Goal: Find specific page/section: Find specific page/section

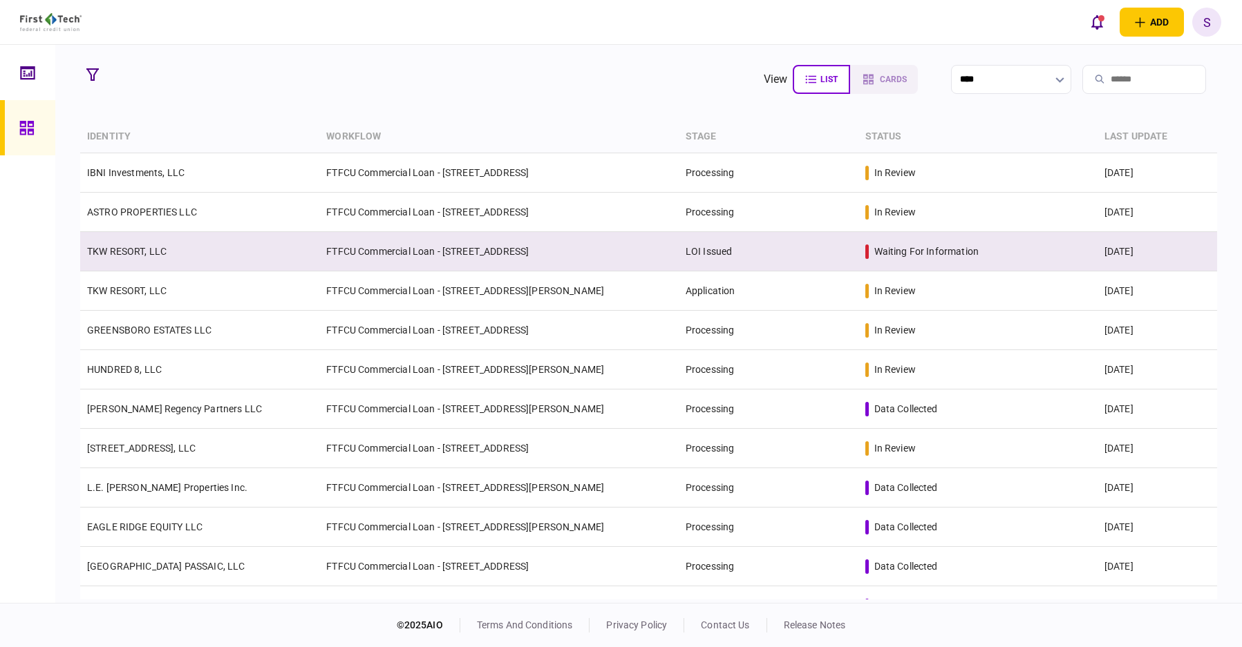
click at [235, 251] on td "TKW RESORT, LLC" at bounding box center [199, 251] width 239 height 39
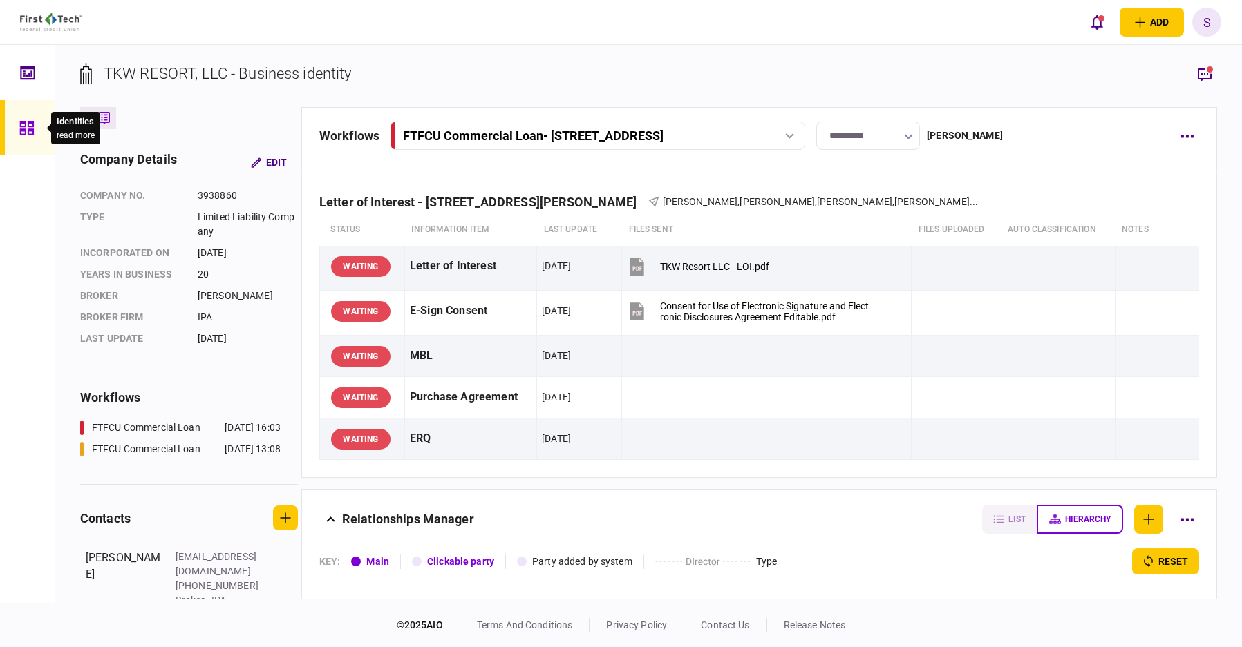
click at [20, 133] on icon at bounding box center [26, 128] width 14 height 14
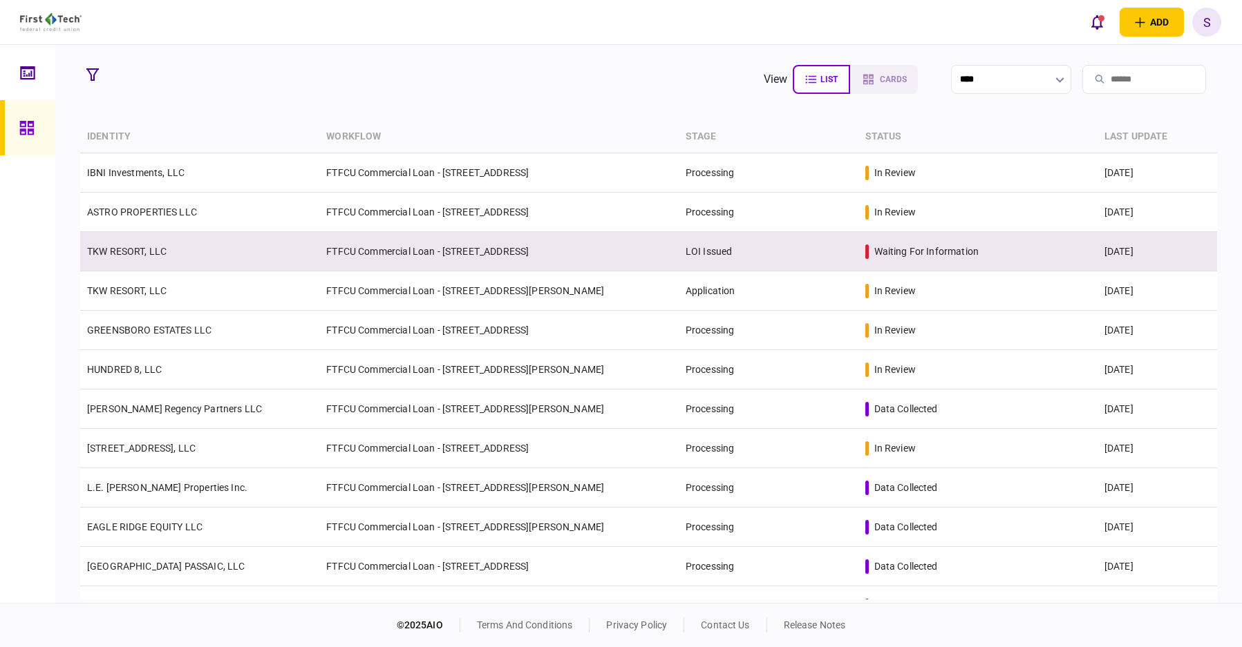
click at [548, 251] on td "FTFCU Commercial Loan - [STREET_ADDRESS]" at bounding box center [498, 251] width 359 height 39
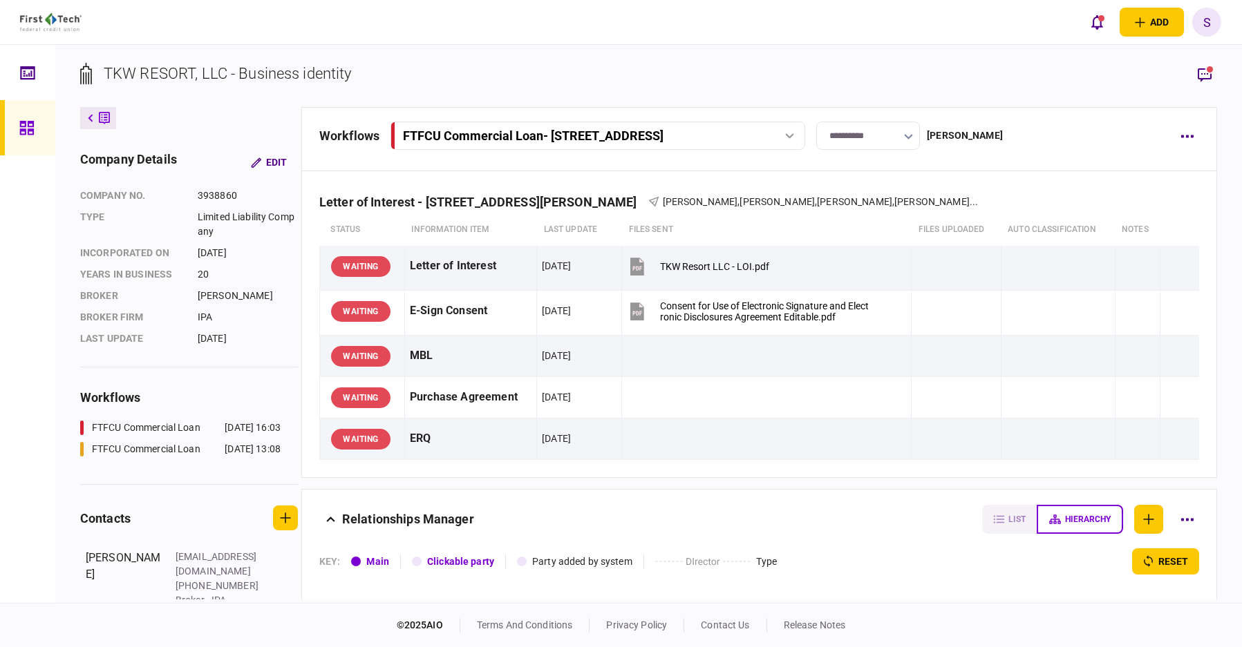
click at [743, 141] on div "FTFCU Commercial Loan - [STREET_ADDRESS]" at bounding box center [581, 136] width 357 height 15
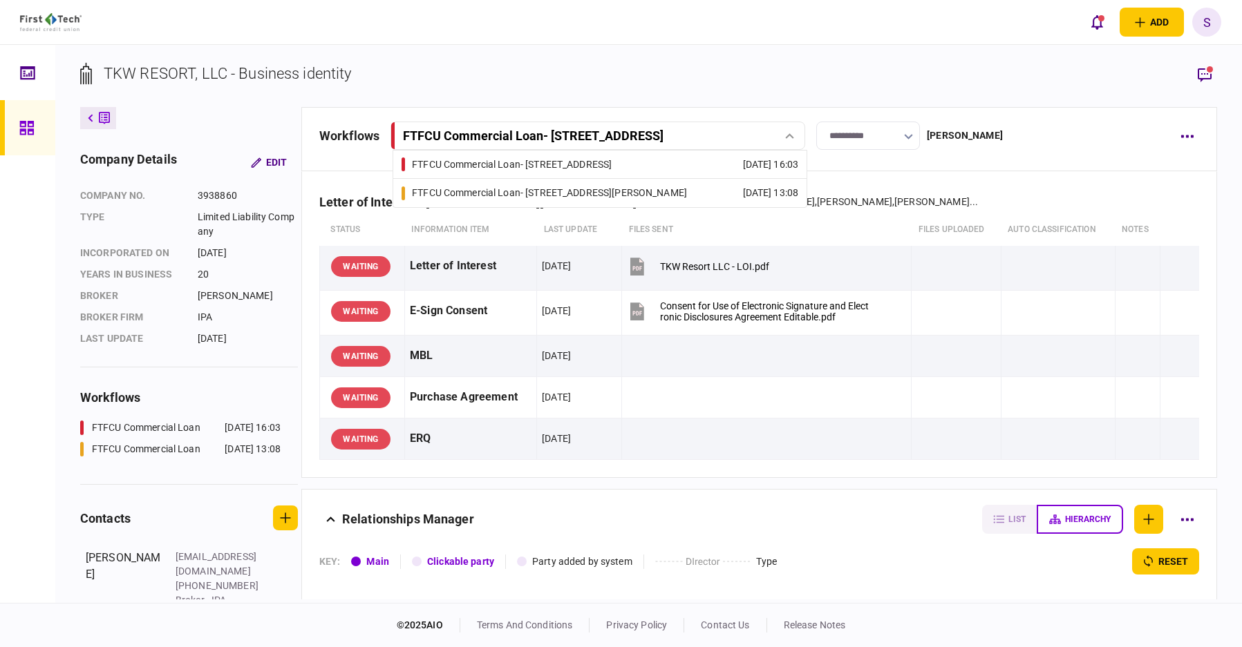
click at [584, 193] on div "FTFCU Commercial Loan - [STREET_ADDRESS][PERSON_NAME]" at bounding box center [549, 193] width 275 height 15
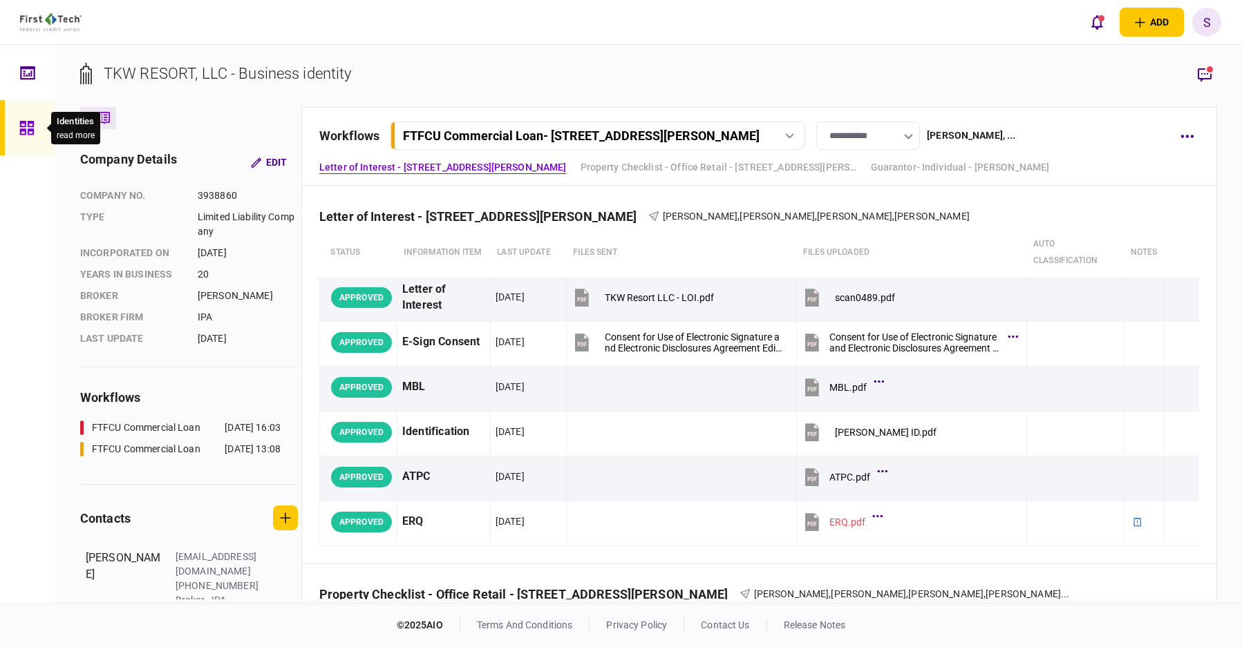
click at [20, 133] on icon at bounding box center [26, 128] width 14 height 14
